Goal: Task Accomplishment & Management: Manage account settings

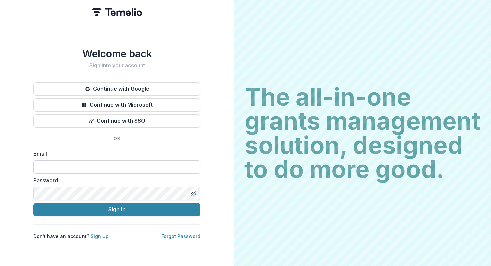
click at [50, 166] on input at bounding box center [116, 166] width 167 height 13
type input "**********"
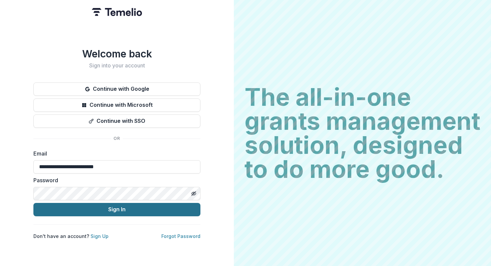
click at [96, 208] on button "Sign In" at bounding box center [116, 209] width 167 height 13
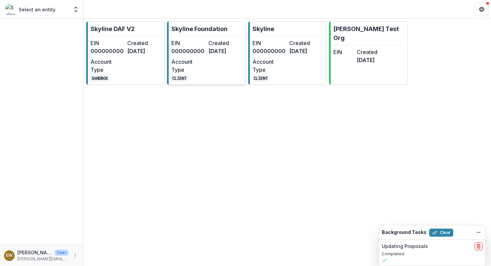
click at [193, 52] on dd "000000000" at bounding box center [188, 51] width 34 height 8
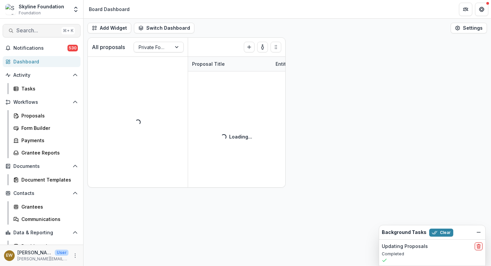
click at [43, 28] on span "Search..." at bounding box center [37, 30] width 42 height 6
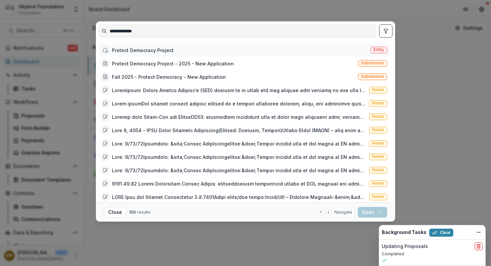
type input "**********"
click at [165, 49] on div "Protect Democracy Project" at bounding box center [143, 50] width 62 height 7
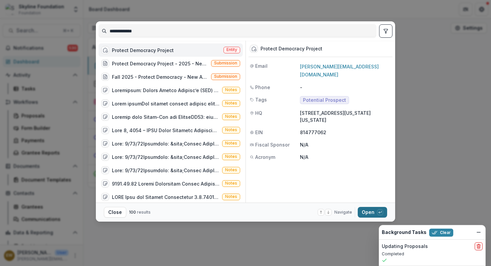
click at [367, 214] on button "Open with enter key" at bounding box center [371, 212] width 29 height 11
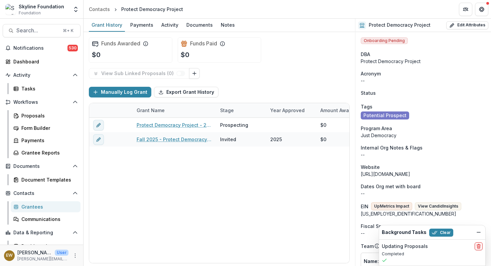
click at [478, 228] on div "Background Tasks Clear" at bounding box center [432, 232] width 106 height 14
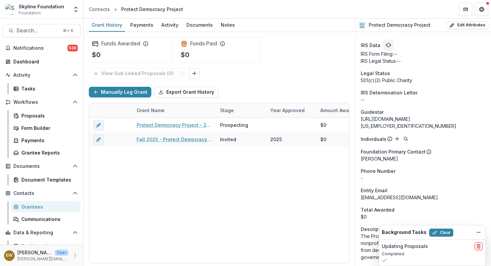
scroll to position [568, 0]
click at [477, 232] on line "Dismiss" at bounding box center [478, 232] width 3 height 0
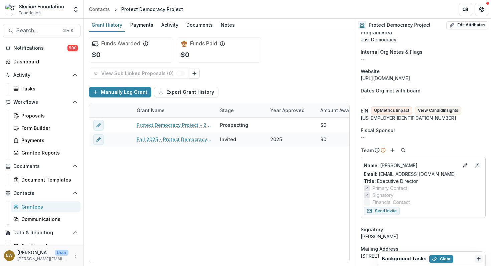
scroll to position [100, 0]
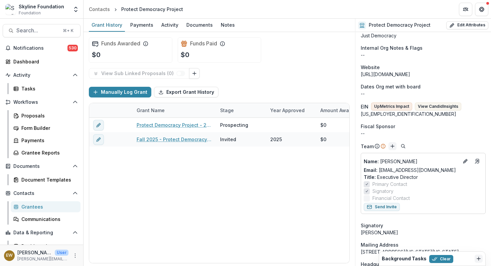
click at [391, 145] on icon "Add" at bounding box center [392, 146] width 5 height 5
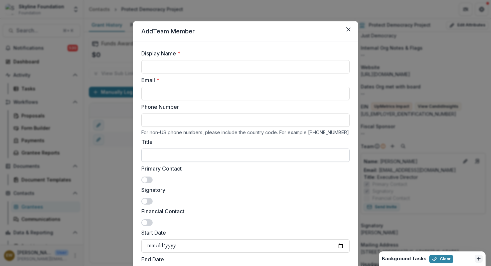
click at [185, 156] on input "Title" at bounding box center [245, 155] width 208 height 13
type input "**********"
click at [171, 70] on input "Display Name *" at bounding box center [245, 66] width 208 height 13
click at [153, 96] on input "Email *" at bounding box center [245, 93] width 208 height 13
paste input "**********"
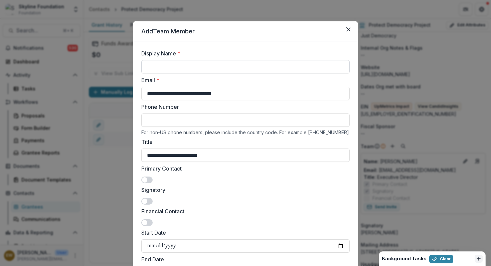
type input "**********"
click at [172, 73] on input "Display Name *" at bounding box center [245, 66] width 208 height 13
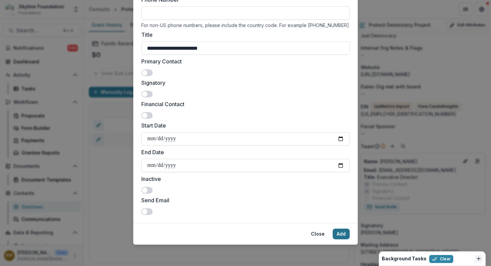
type input "**********"
click at [344, 234] on button "Add" at bounding box center [340, 234] width 17 height 11
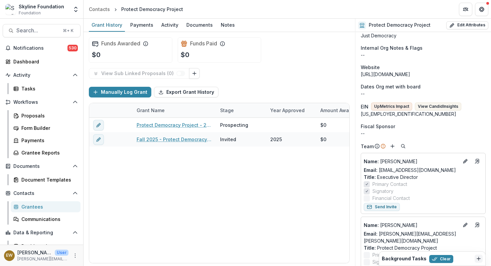
click at [458, 162] on div "Name : [PERSON_NAME]" at bounding box center [422, 161] width 119 height 11
click at [463, 162] on icon "Edit" at bounding box center [464, 161] width 3 height 3
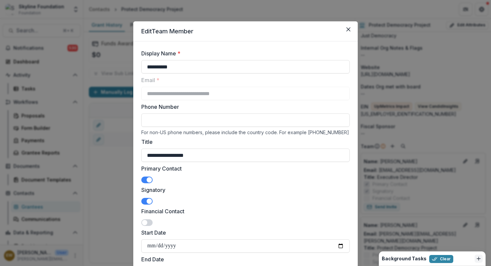
click at [145, 179] on span at bounding box center [146, 180] width 11 height 7
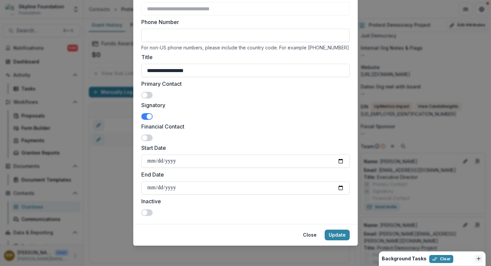
scroll to position [86, 0]
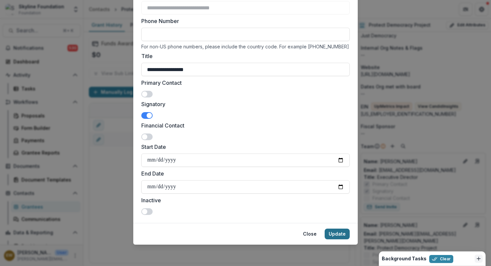
click at [334, 235] on button "Update" at bounding box center [336, 234] width 25 height 11
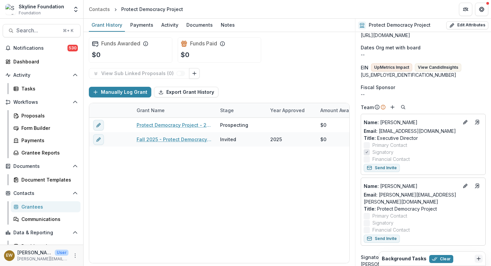
scroll to position [141, 0]
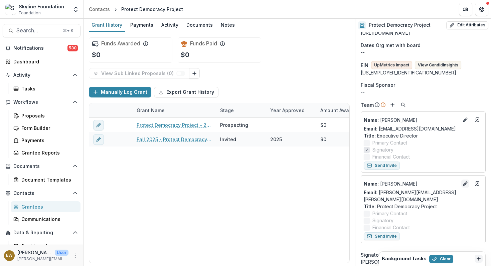
click at [462, 185] on icon "Edit" at bounding box center [464, 183] width 5 height 5
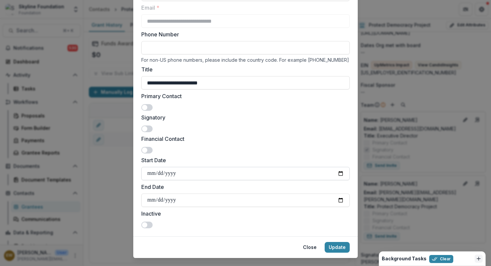
scroll to position [83, 0]
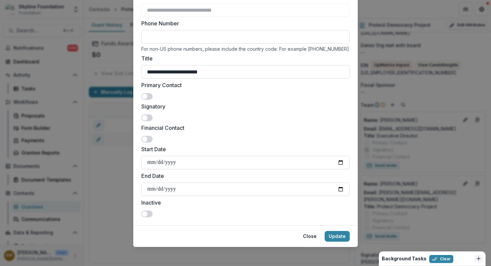
click at [144, 93] on span at bounding box center [146, 96] width 11 height 7
click at [343, 237] on button "Update" at bounding box center [336, 236] width 25 height 11
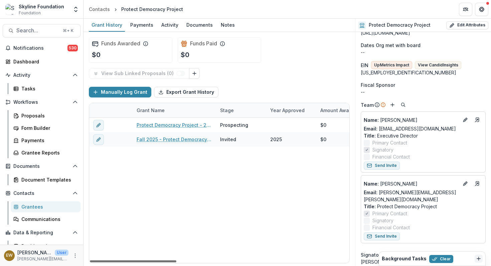
click at [106, 260] on div at bounding box center [133, 261] width 86 height 2
